Goal: Book appointment/travel/reservation

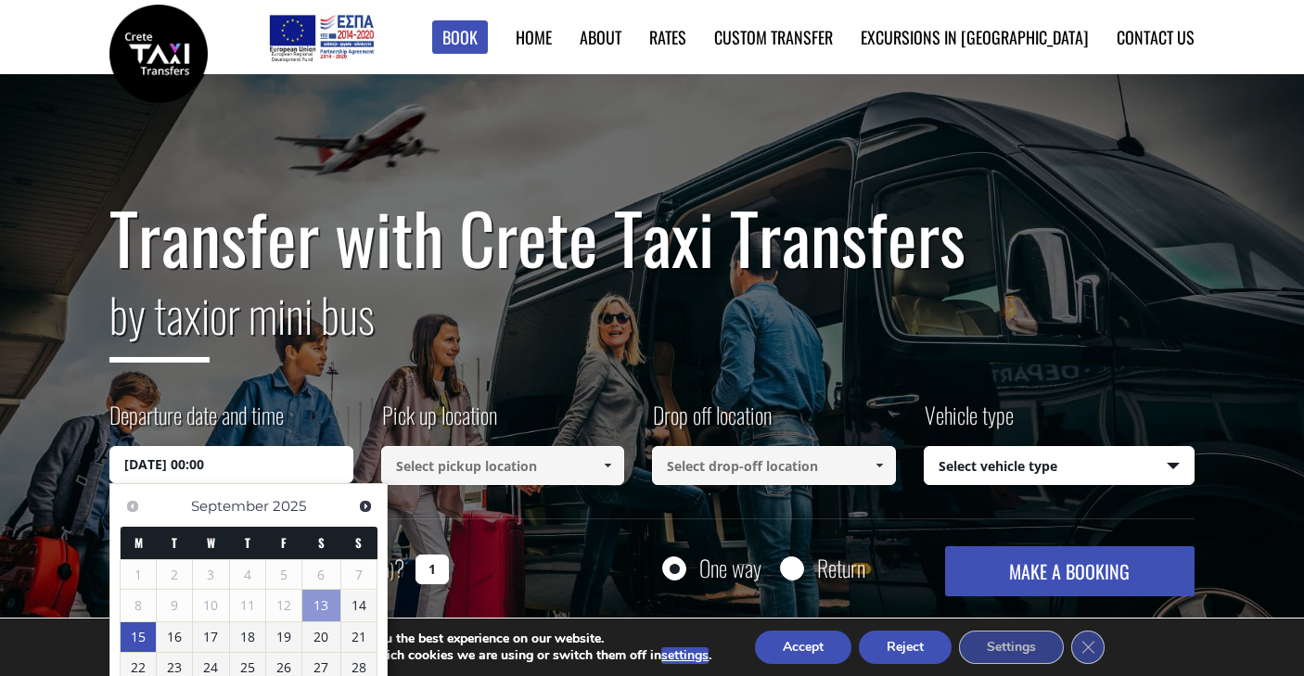
click at [463, 466] on input at bounding box center [503, 465] width 244 height 39
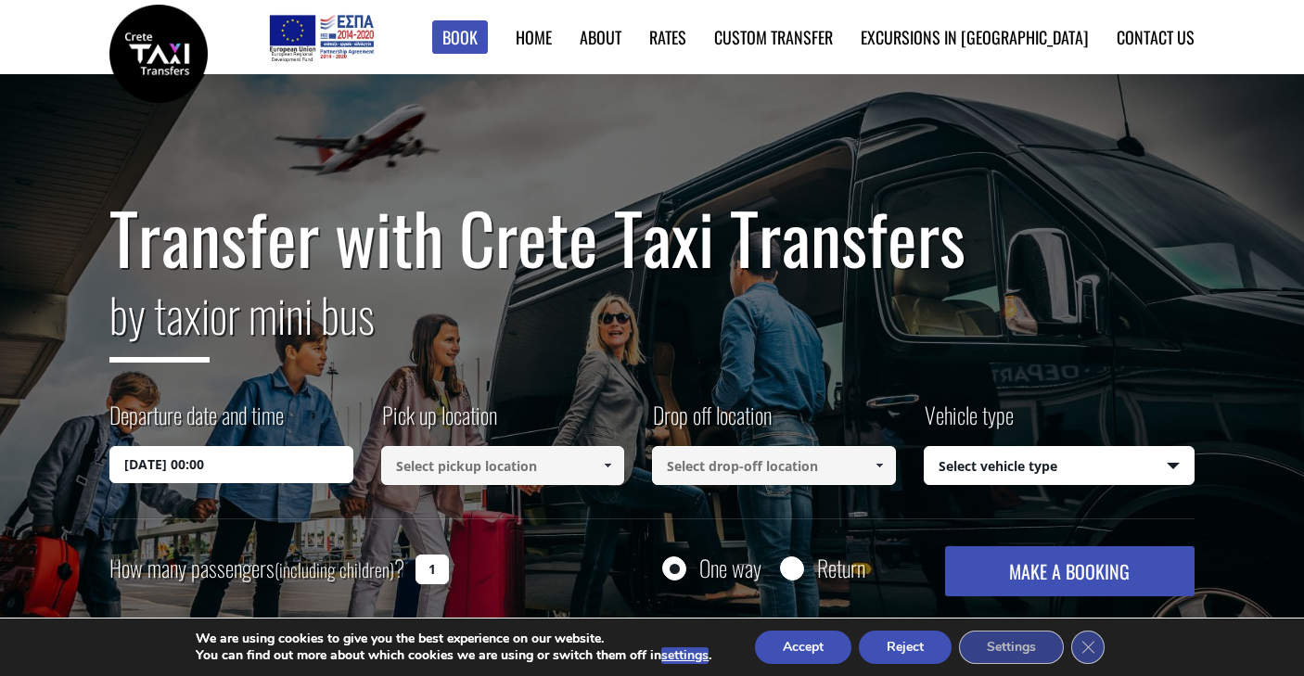
click at [614, 469] on span at bounding box center [607, 465] width 15 height 15
click at [572, 463] on input "tres jolie" at bounding box center [503, 465] width 244 height 39
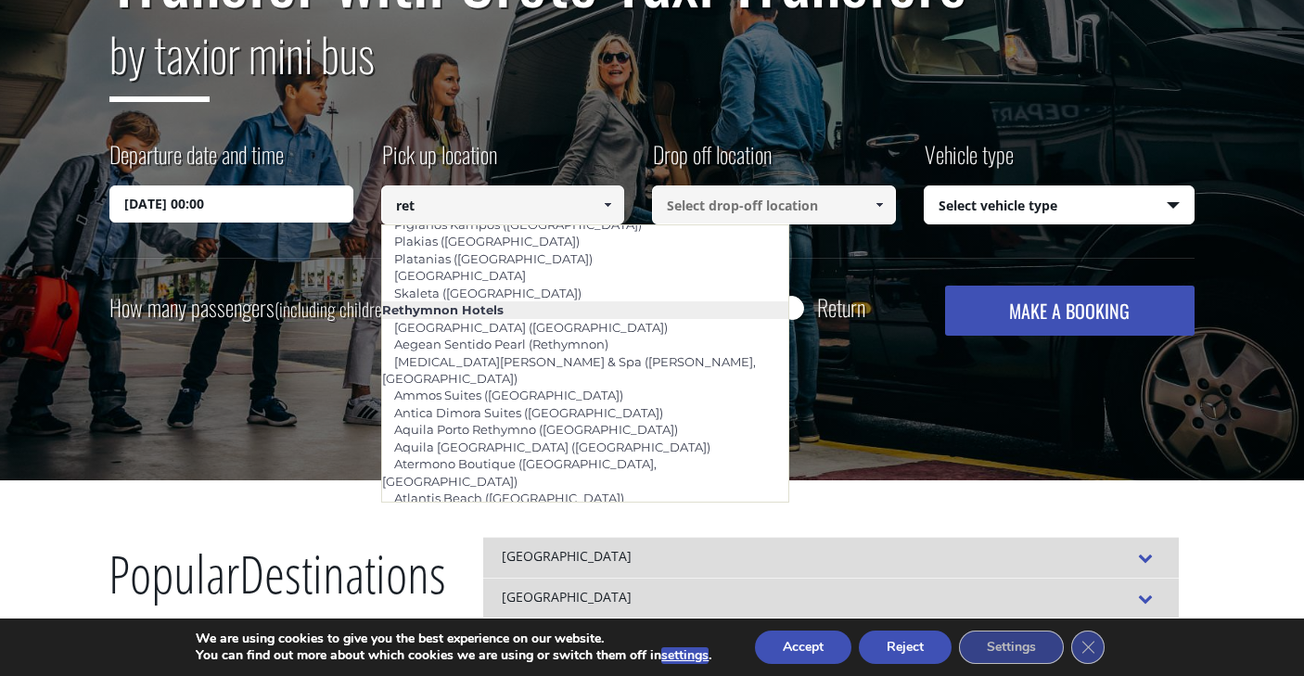
scroll to position [101, 0]
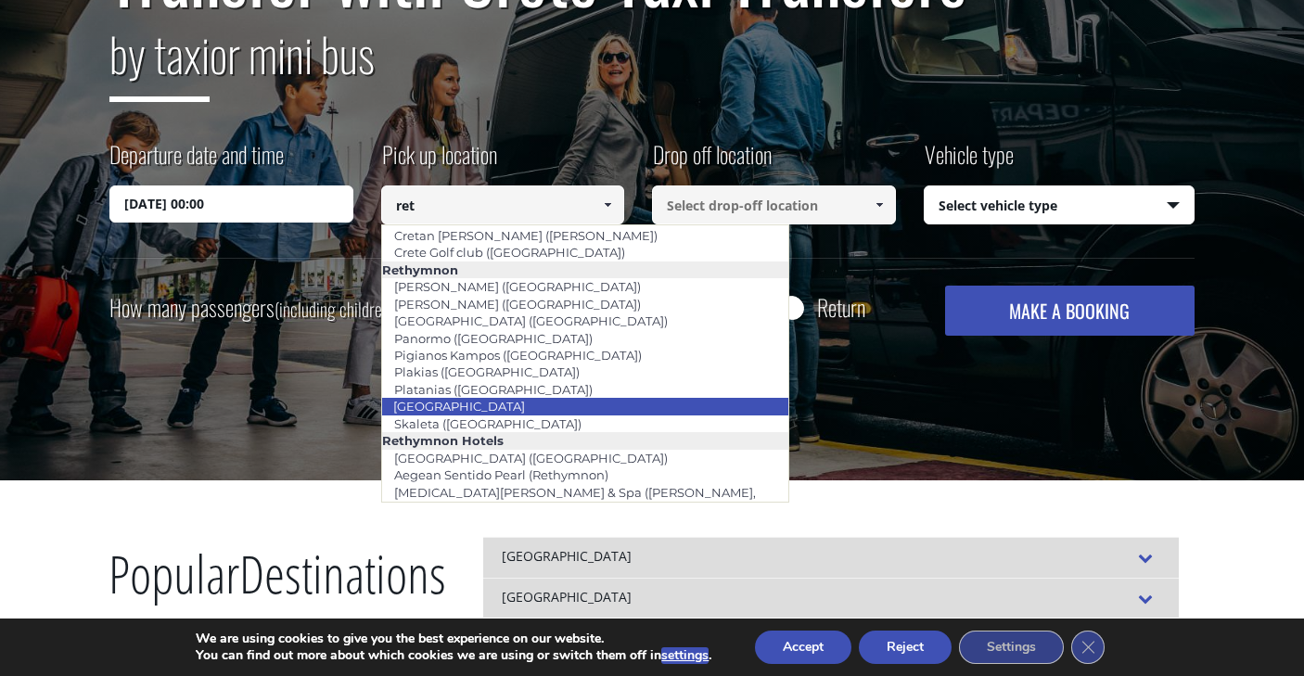
click at [593, 398] on li "[GEOGRAPHIC_DATA]" at bounding box center [585, 406] width 407 height 17
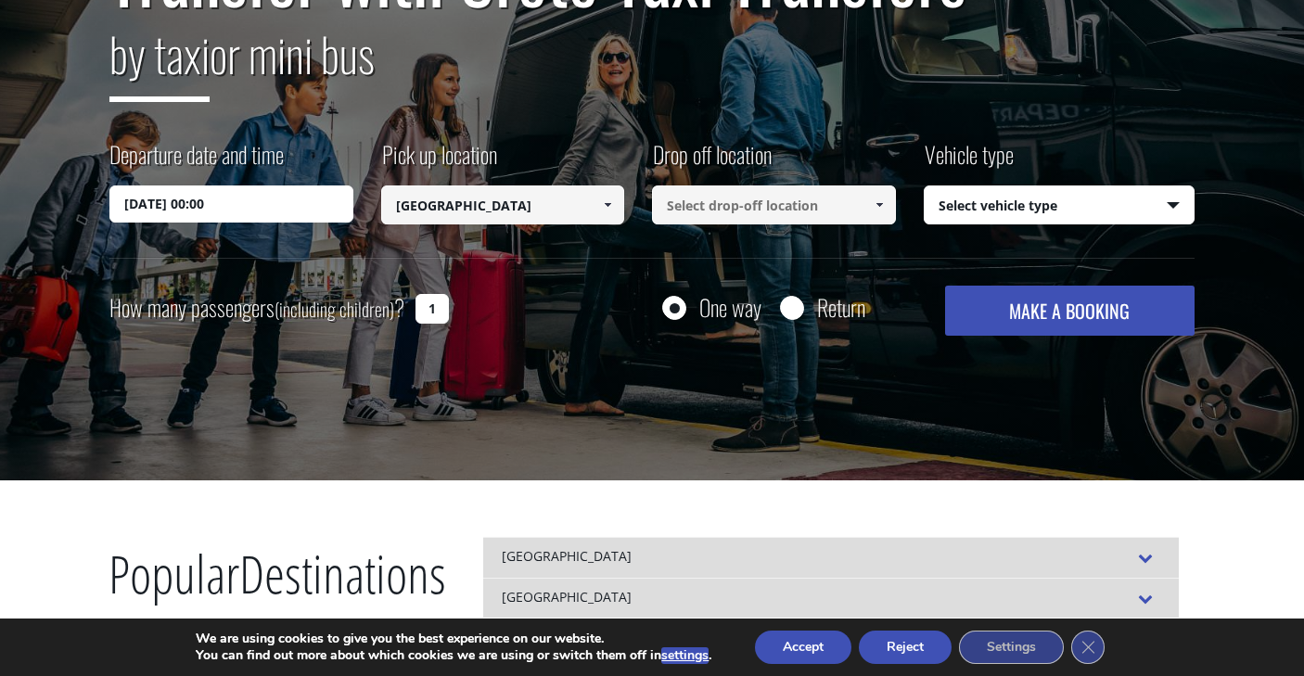
type input "[GEOGRAPHIC_DATA]"
click at [725, 213] on input at bounding box center [774, 205] width 244 height 39
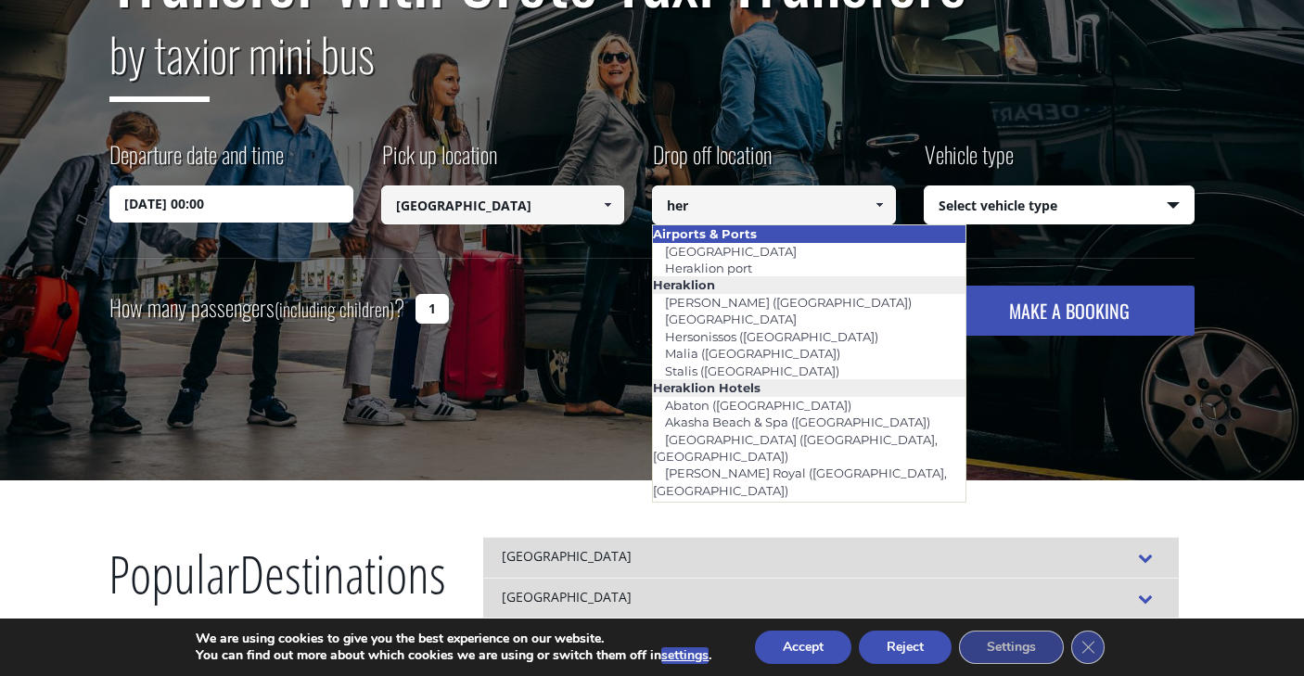
click at [726, 241] on li "Airports & Ports" at bounding box center [809, 233] width 313 height 17
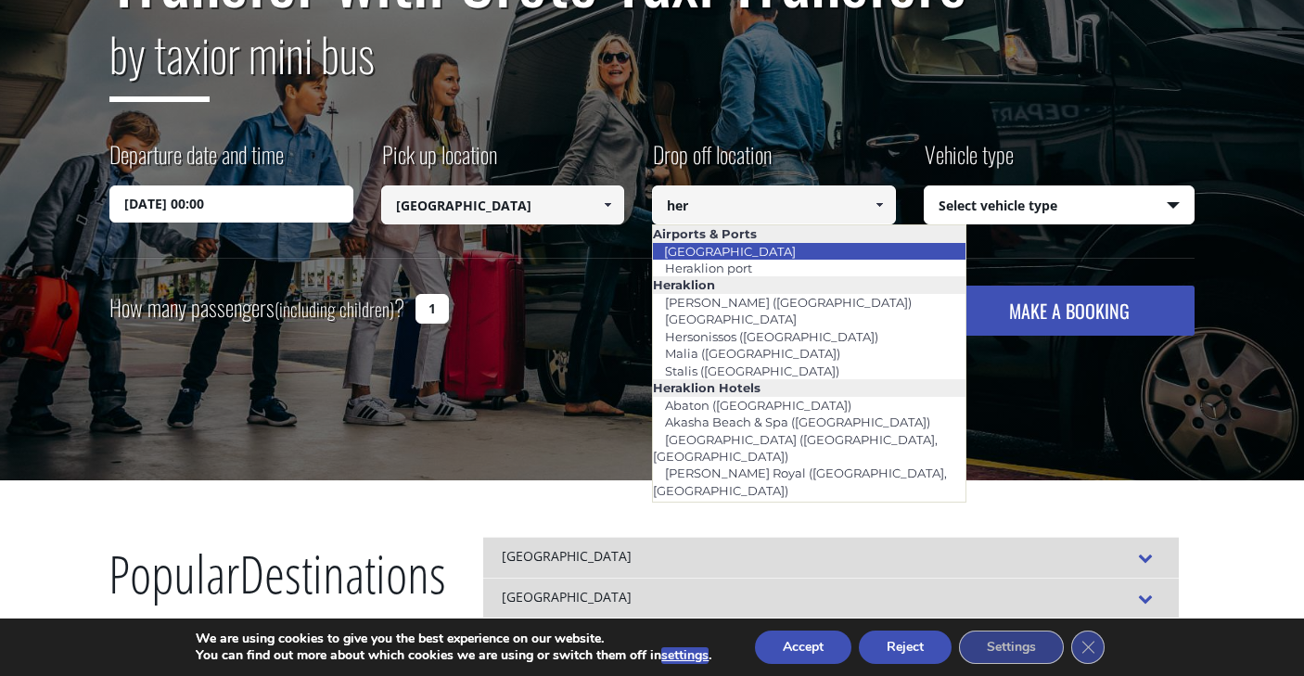
click at [725, 247] on link "[GEOGRAPHIC_DATA]" at bounding box center [730, 251] width 156 height 26
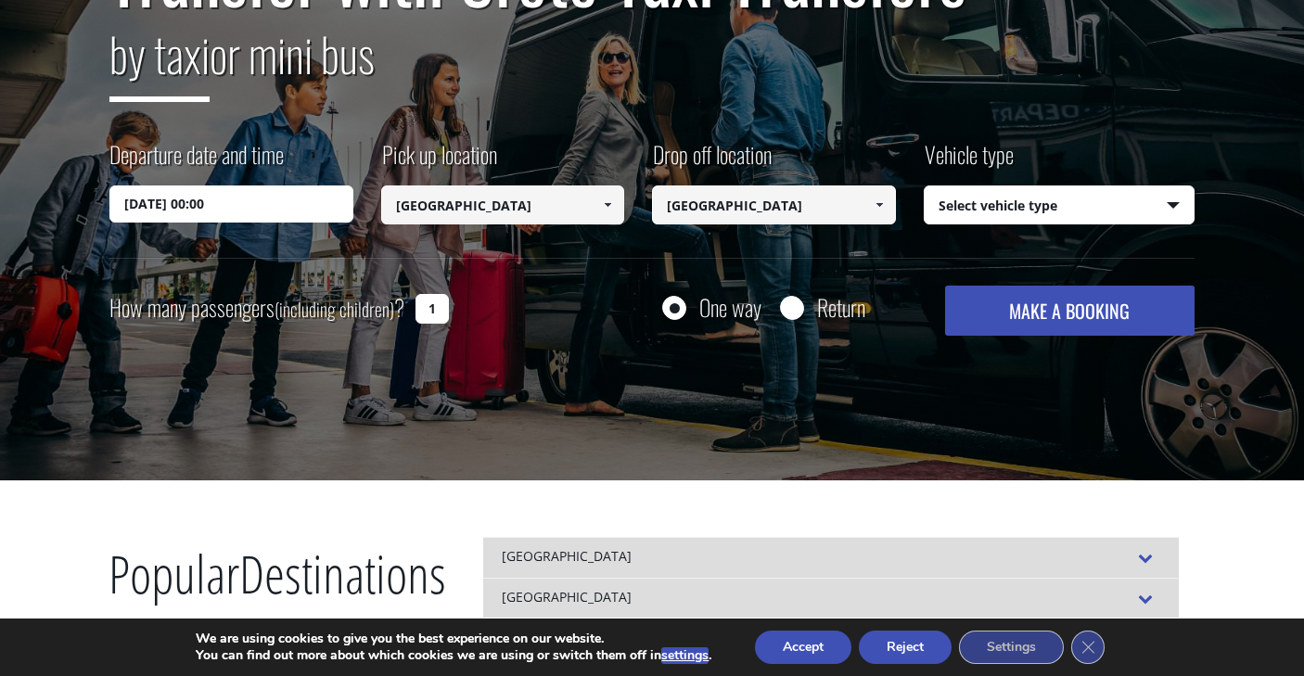
type input "[GEOGRAPHIC_DATA]"
click at [1033, 209] on select "Select vehicle type Taxi (4 passengers) Mercedes E Class Mini Van (7 passengers…" at bounding box center [1060, 205] width 270 height 39
select select "540"
click at [1053, 299] on button "MAKE A BOOKING" at bounding box center [1070, 311] width 250 height 50
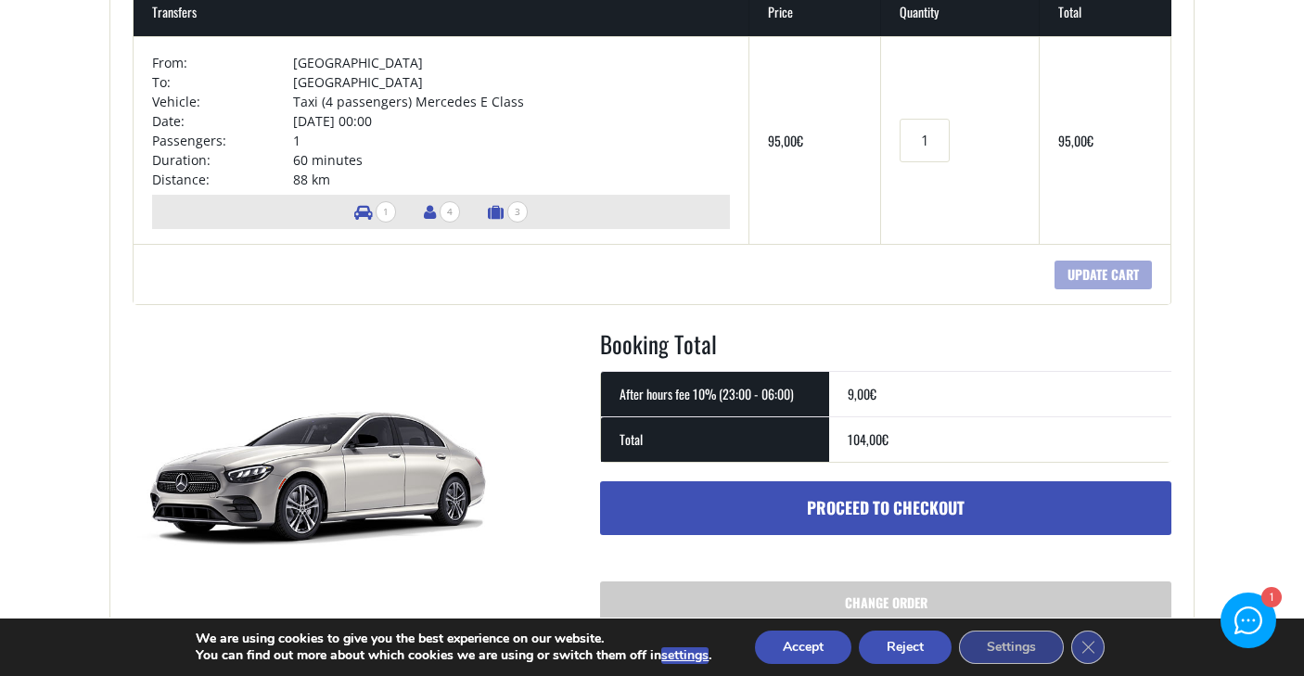
scroll to position [368, 0]
